Goal: Task Accomplishment & Management: Use online tool/utility

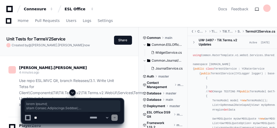
scroll to position [26, 0]
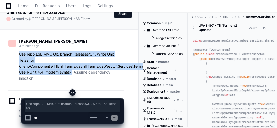
drag, startPoint x: 19, startPoint y: 54, endPoint x: 73, endPoint y: 72, distance: 56.6
click at [73, 72] on p "Use repo ESL.MVC Git, branch Releases/3.1. Write Unit Tetss for Client\Componen…" at bounding box center [71, 66] width 105 height 30
copy p "Use repo ESL.MVC Git, branch Releases/3.1. Write Unit Tetss for Client\Componen…"
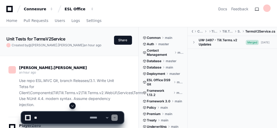
click at [83, 80] on p "Use repo ESL.MVC Git, branch Releases/3.1. Write Unit Tetss for Client\Componen…" at bounding box center [71, 93] width 105 height 30
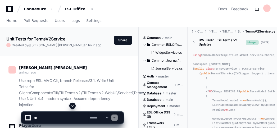
click at [74, 80] on p "Use repo ESL.MVC Git, branch Releases/3.1. Write Unit Tetss for Client\Componen…" at bounding box center [71, 93] width 105 height 30
click at [12, 20] on span "Home" at bounding box center [11, 20] width 11 height 3
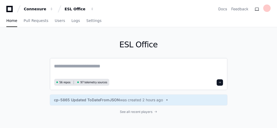
click at [94, 67] on textarea at bounding box center [138, 70] width 169 height 15
paste textarea "**********"
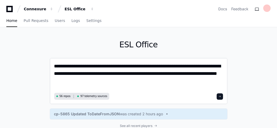
type textarea "**********"
click at [221, 95] on span at bounding box center [220, 96] width 3 height 3
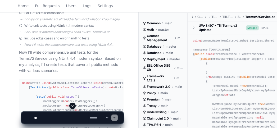
scroll to position [291, 0]
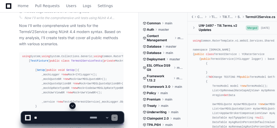
drag, startPoint x: 23, startPoint y: 55, endPoint x: 36, endPoint y: 66, distance: 17.3
click at [27, 57] on span "using" at bounding box center [26, 56] width 8 height 3
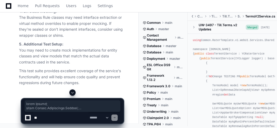
scroll to position [4929, 0]
drag, startPoint x: 22, startPoint y: 55, endPoint x: 34, endPoint y: 75, distance: 23.3
copy div "using System; using System.Collections.Generic; using Common.RaterTemplate.v1.E…"
